Goal: Information Seeking & Learning: Learn about a topic

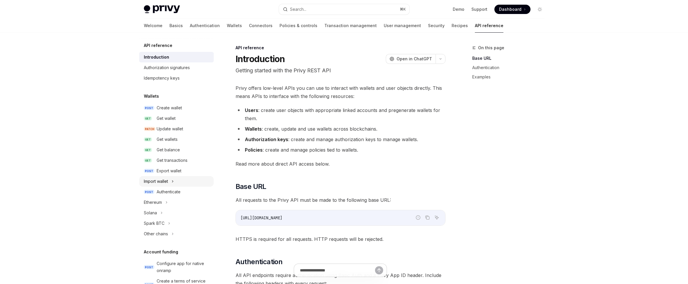
click at [173, 181] on icon at bounding box center [172, 181] width 1 height 2
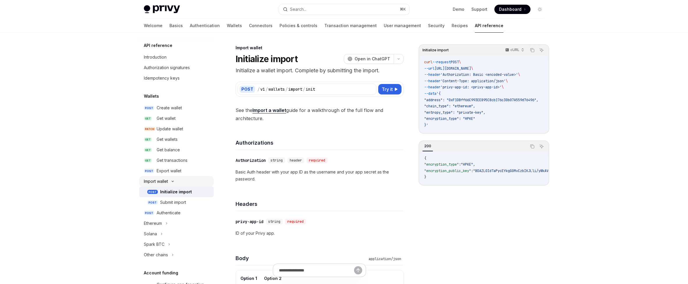
click at [173, 181] on icon at bounding box center [173, 181] width 2 height 1
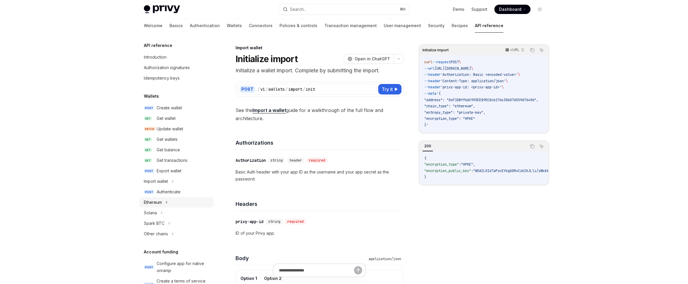
click at [174, 201] on div "Ethereum" at bounding box center [176, 202] width 75 height 10
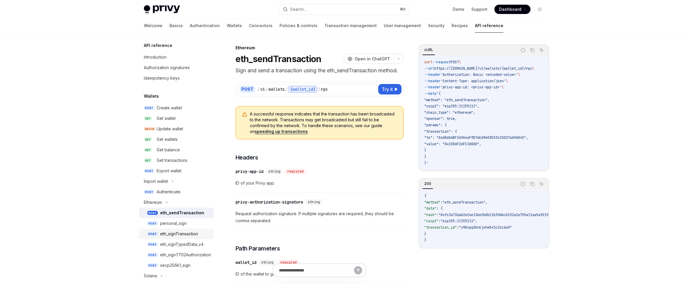
click at [197, 234] on div "eth_signTransaction" at bounding box center [179, 233] width 38 height 7
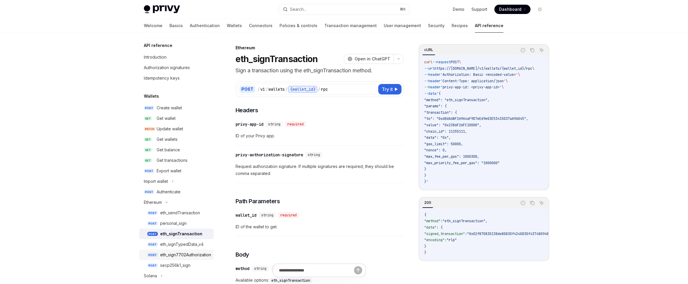
click at [195, 253] on div "eth_sign7702Authorization" at bounding box center [185, 254] width 51 height 7
type textarea "*"
